Goal: Navigation & Orientation: Find specific page/section

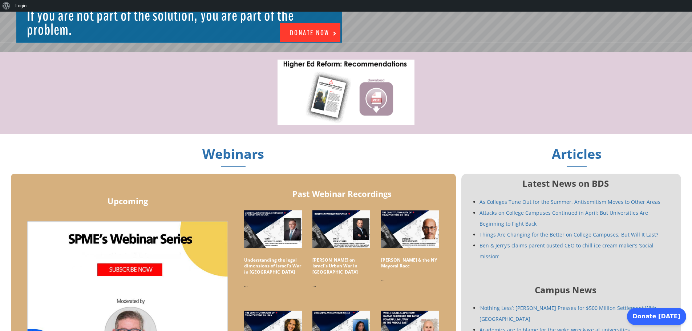
scroll to position [254, 0]
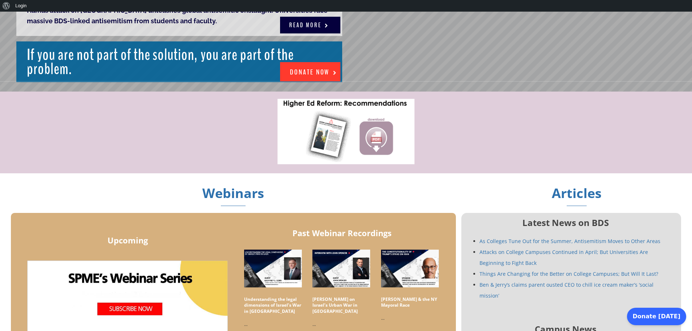
click at [347, 139] on img at bounding box center [345, 131] width 137 height 65
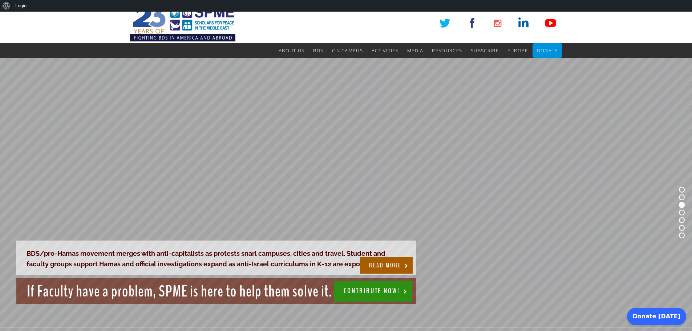
scroll to position [0, 0]
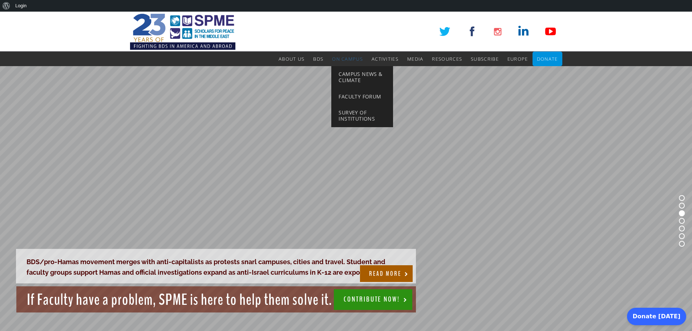
click at [339, 56] on span "On Campus" at bounding box center [347, 59] width 31 height 7
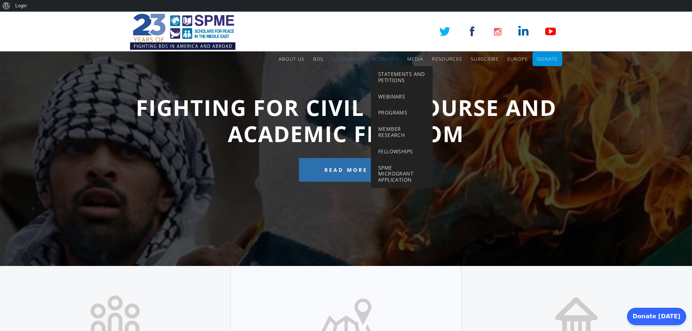
click at [384, 60] on span "Activities" at bounding box center [384, 59] width 27 height 7
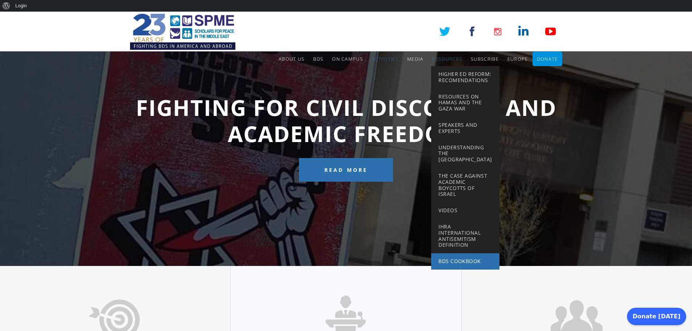
click at [463, 255] on link "BDS Cookbook" at bounding box center [465, 261] width 68 height 16
